Goal: Book appointment/travel/reservation

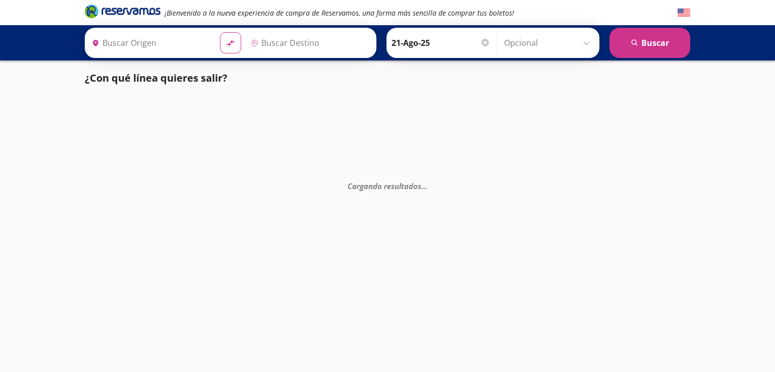
type input "Terminal [GEOGRAPHIC_DATA], [GEOGRAPHIC_DATA]"
type input "Central Autobuses Capu, [GEOGRAPHIC_DATA]"
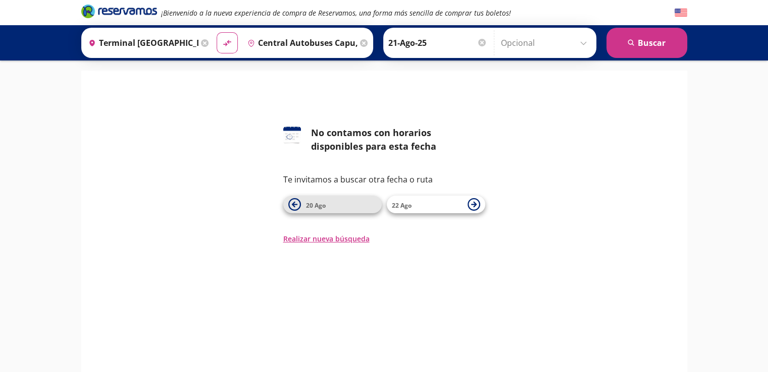
click at [294, 207] on icon at bounding box center [294, 204] width 13 height 13
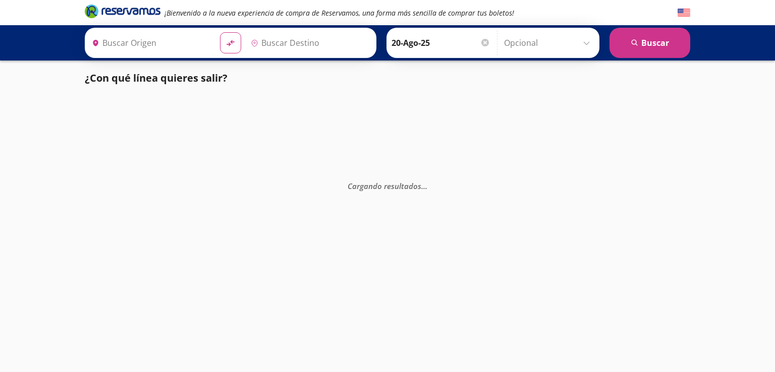
type input "Central Autobuses Capu, [GEOGRAPHIC_DATA]"
type input "Terminal [GEOGRAPHIC_DATA], [GEOGRAPHIC_DATA]"
type input "Central Autobuses Capu, [GEOGRAPHIC_DATA]"
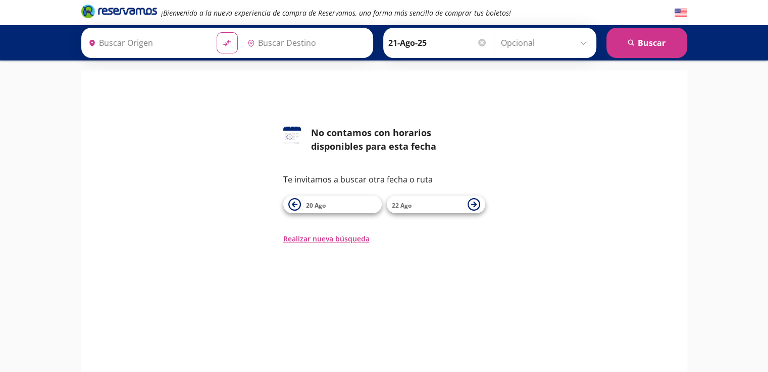
type input "Terminal [GEOGRAPHIC_DATA], [GEOGRAPHIC_DATA]"
type input "Central Autobuses Capu, [GEOGRAPHIC_DATA]"
